Goal: Task Accomplishment & Management: Manage account settings

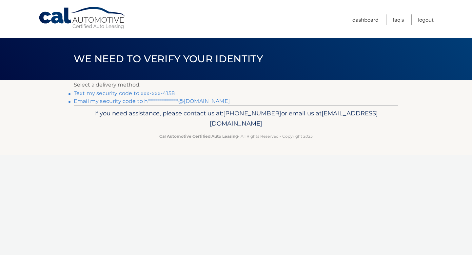
click at [99, 91] on link "Text my security code to xxx-xxx-4158" at bounding box center [124, 93] width 101 height 6
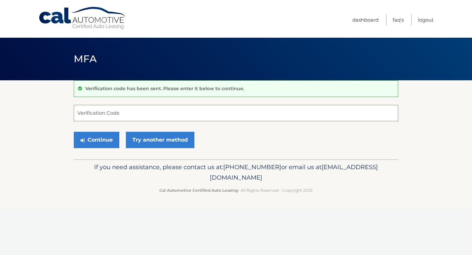
click at [100, 115] on input "Verification Code" at bounding box center [236, 113] width 324 height 16
type input "739023"
click at [92, 140] on button "Continue" at bounding box center [97, 140] width 46 height 16
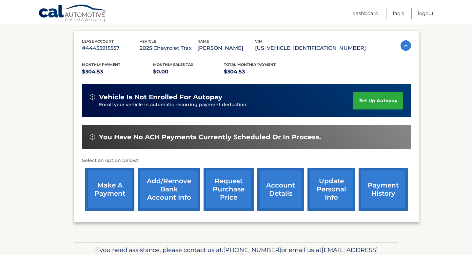
scroll to position [142, 0]
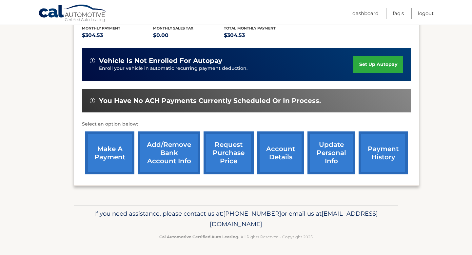
click at [114, 152] on link "make a payment" at bounding box center [109, 152] width 49 height 43
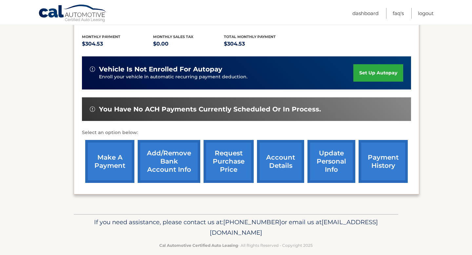
scroll to position [137, 0]
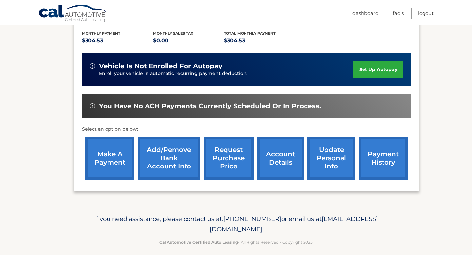
click at [380, 152] on link "payment history" at bounding box center [382, 158] width 49 height 43
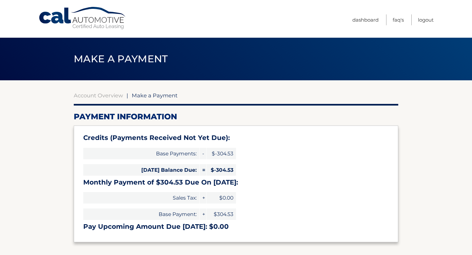
select select "ODA4ZGY0NjItMjgzMi00ZWRiLTlmN2ItZGQ4Mzc3ZjQzNjlj"
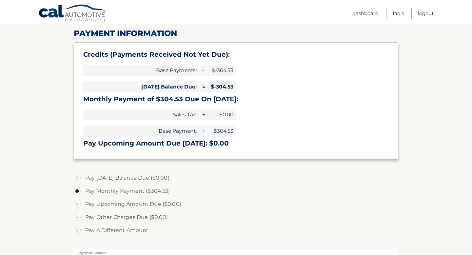
scroll to position [95, 0]
